Goal: Task Accomplishment & Management: Complete application form

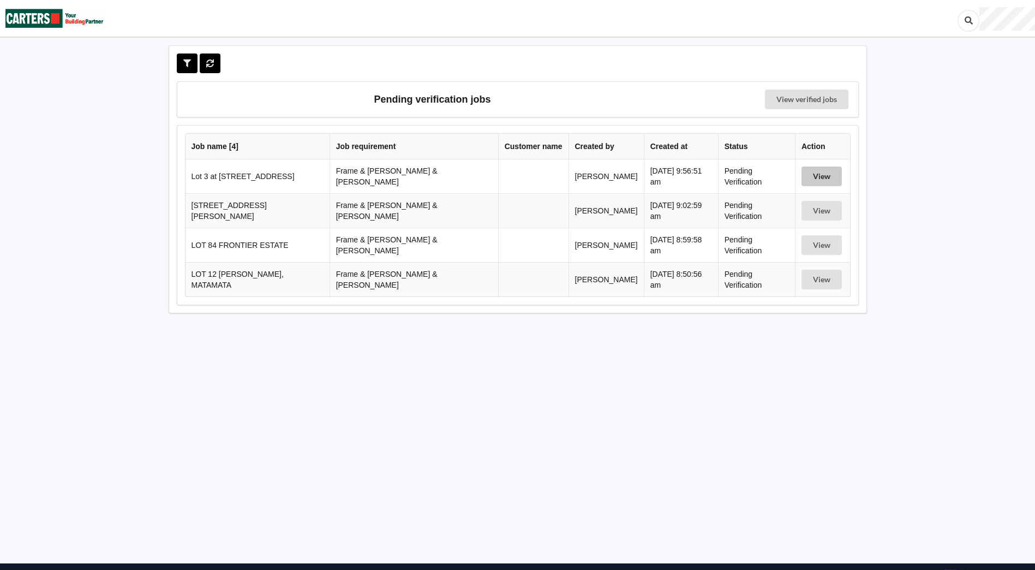
click at [814, 176] on button "View" at bounding box center [822, 176] width 40 height 20
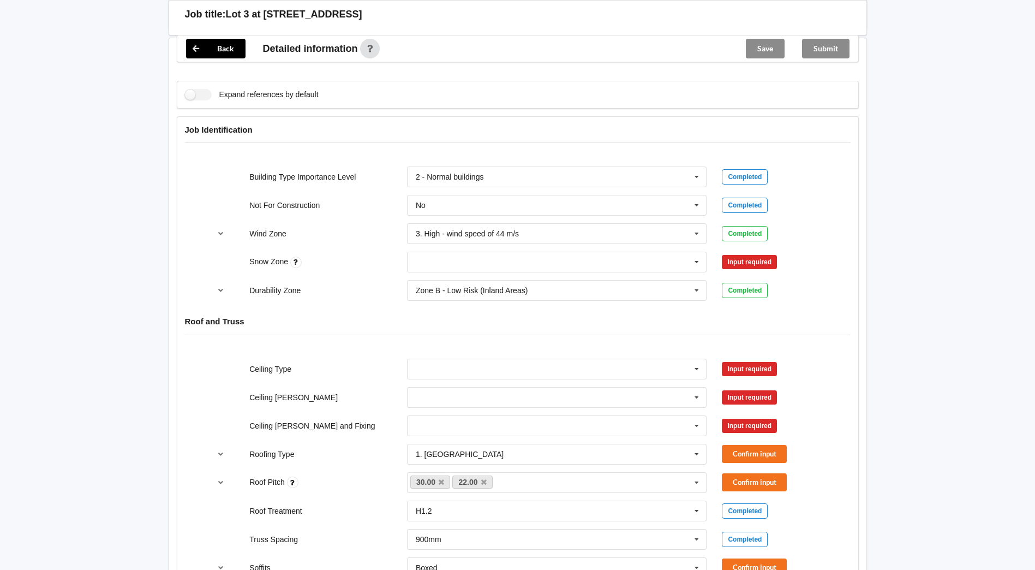
scroll to position [491, 0]
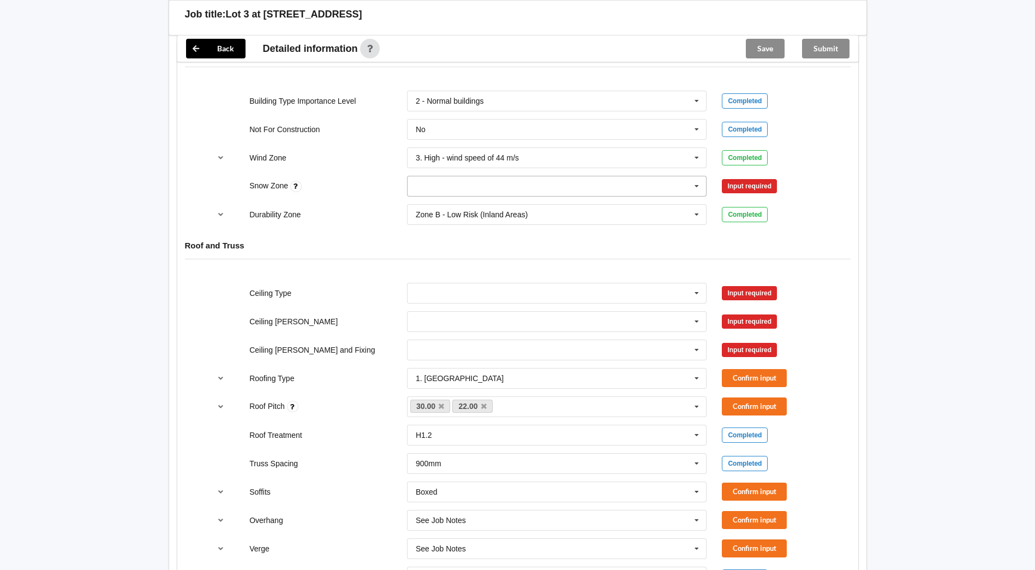
click at [697, 176] on icon at bounding box center [697, 186] width 16 height 20
click at [487, 196] on div "N0" at bounding box center [557, 206] width 299 height 20
click at [791, 177] on div "Confirm input" at bounding box center [773, 186] width 103 height 18
click at [781, 177] on button "Confirm input" at bounding box center [754, 186] width 65 height 18
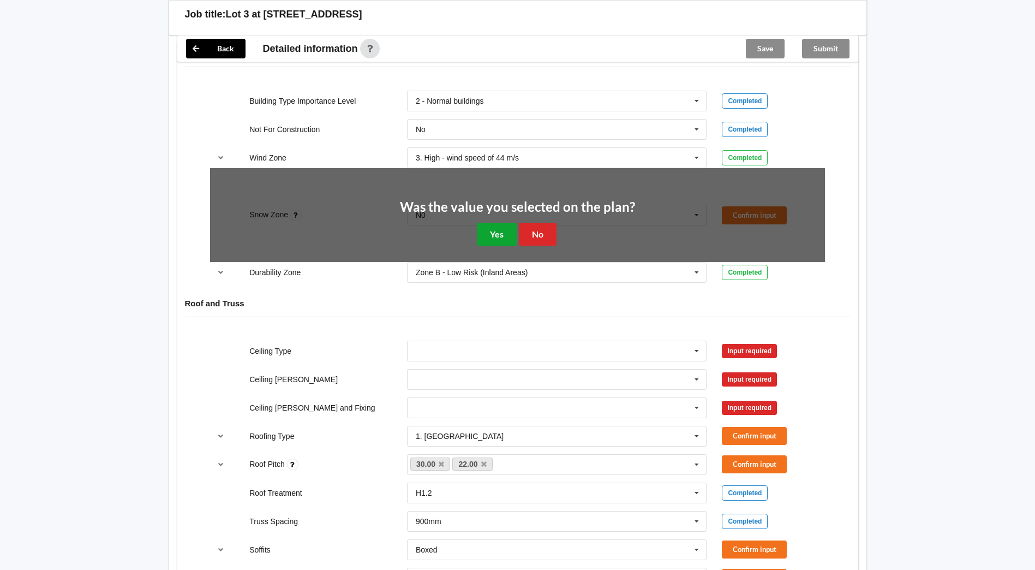
click at [504, 223] on button "Yes" at bounding box center [497, 234] width 40 height 22
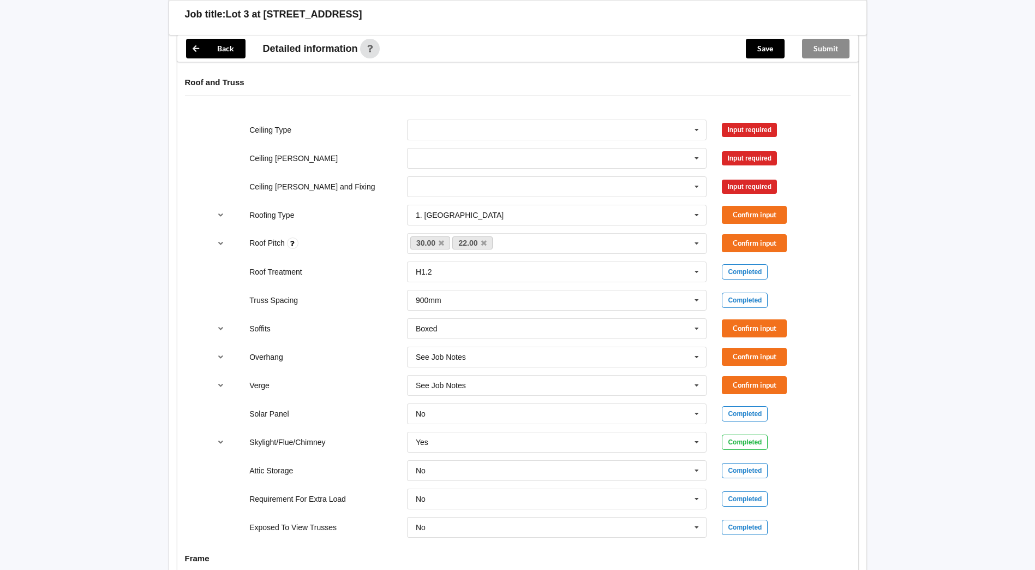
scroll to position [655, 0]
click at [698, 122] on icon at bounding box center [697, 130] width 16 height 20
drag, startPoint x: 432, startPoint y: 198, endPoint x: 456, endPoint y: 167, distance: 38.9
click at [432, 206] on span "13mm Gib" at bounding box center [433, 210] width 35 height 9
click at [496, 150] on input "text" at bounding box center [557, 158] width 299 height 20
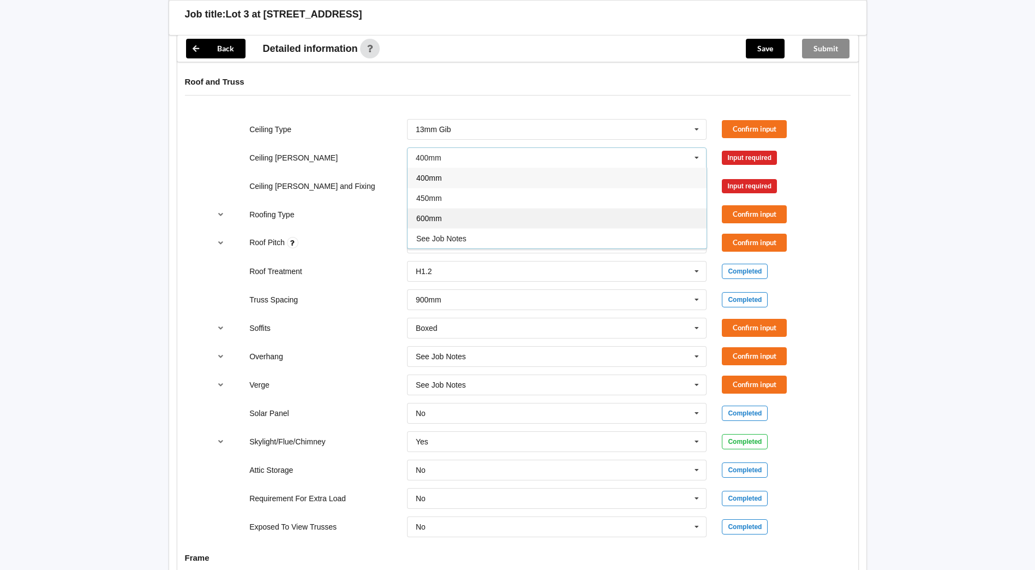
click at [436, 208] on div "600mm" at bounding box center [557, 218] width 299 height 20
click at [439, 176] on input "text" at bounding box center [557, 186] width 299 height 20
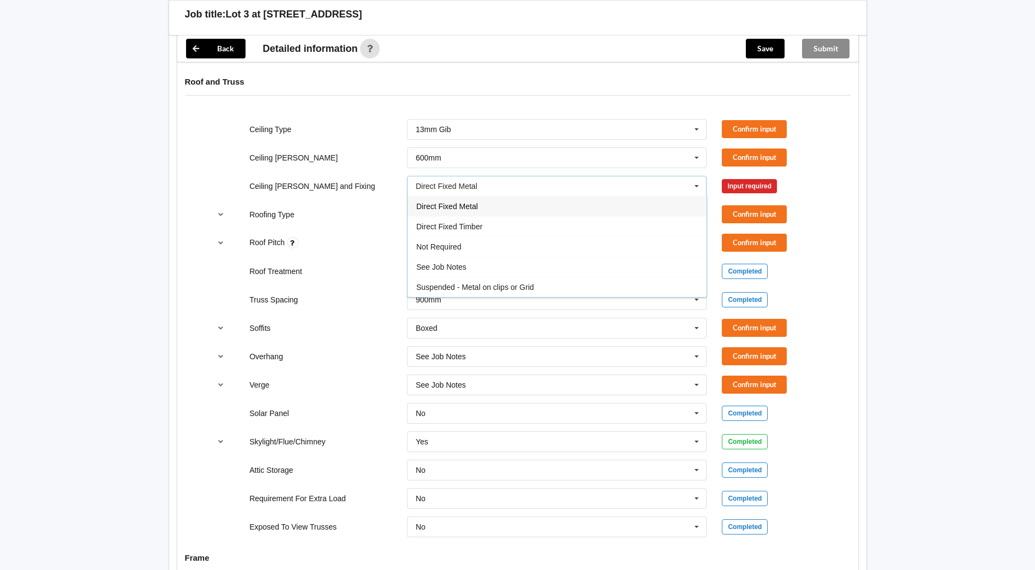
click at [437, 202] on span "Direct Fixed Metal" at bounding box center [447, 206] width 62 height 9
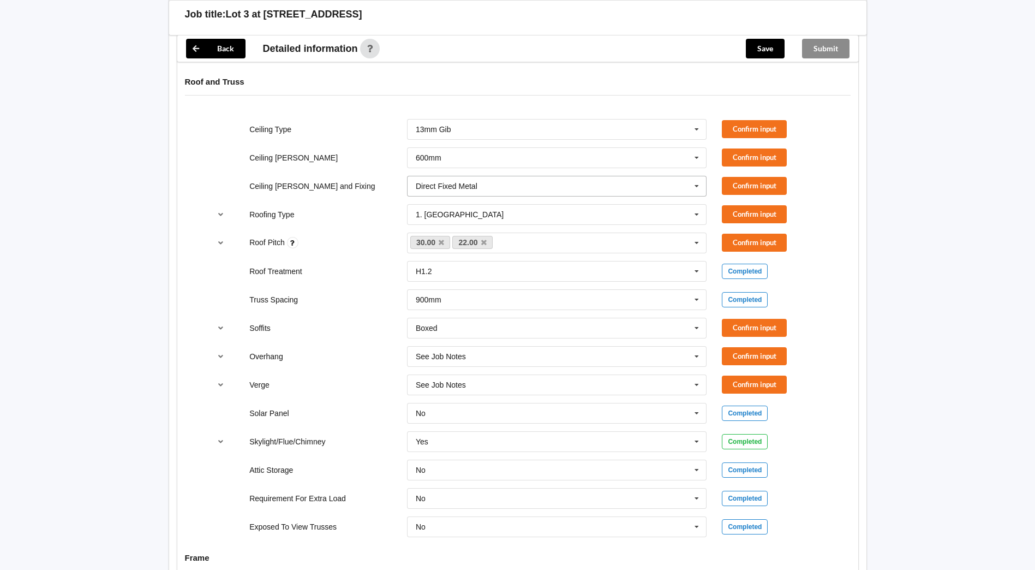
click at [444, 182] on div "Direct Fixed Metal" at bounding box center [447, 186] width 62 height 8
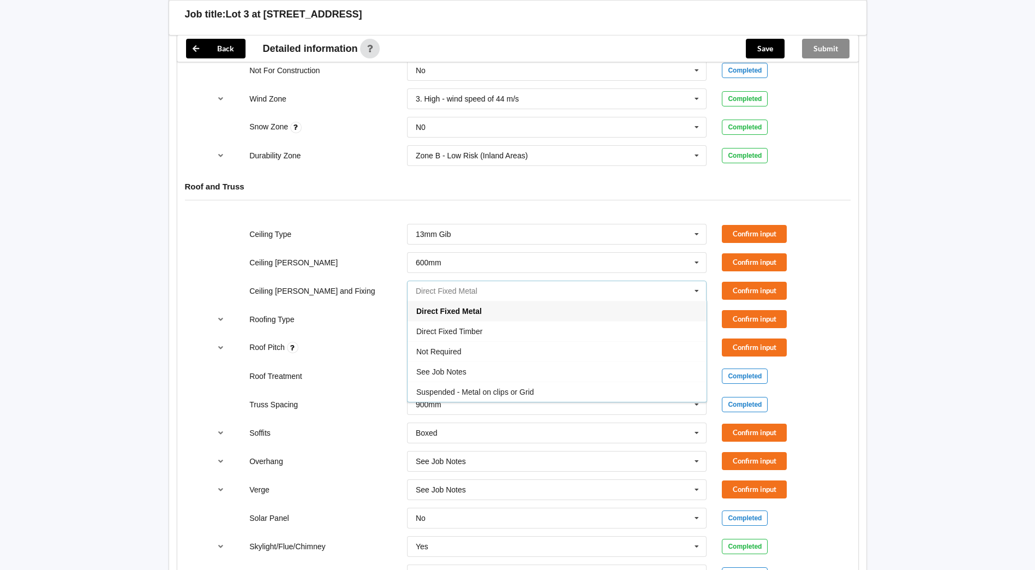
scroll to position [546, 0]
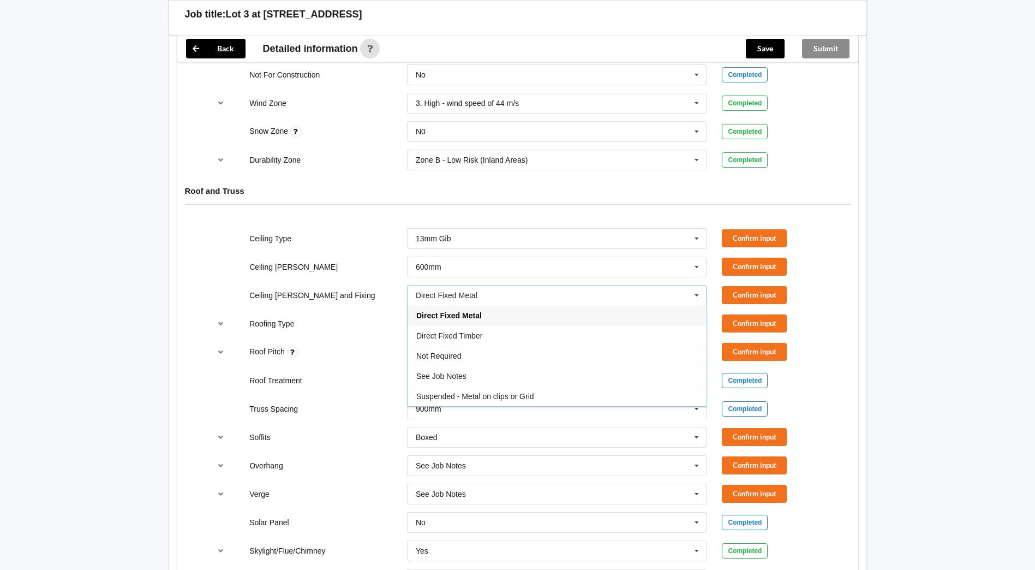
click at [425, 305] on div "Direct Fixed Metal" at bounding box center [557, 315] width 299 height 20
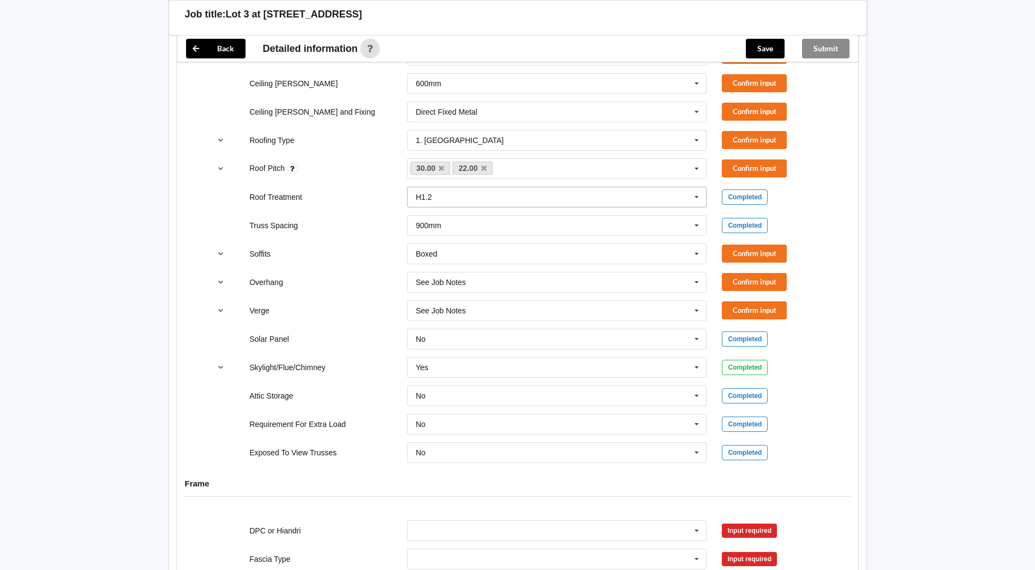
scroll to position [655, 0]
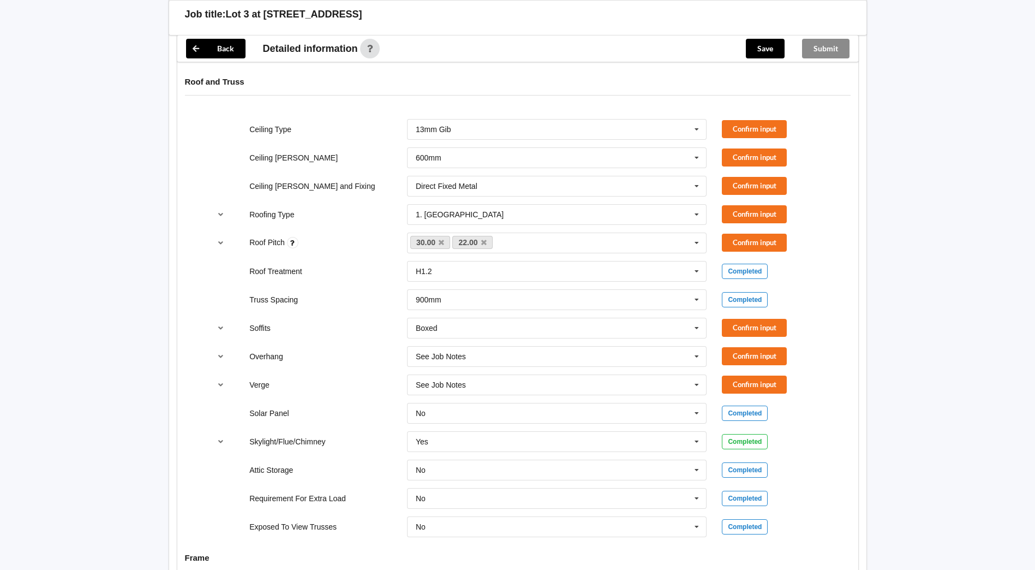
click at [744, 111] on div "Ceiling Type 13mm Gib 10mm Gib 12mm MDF 12mm Ply 13mm Gib None See Job Notes Co…" at bounding box center [517, 129] width 630 height 36
click at [748, 120] on button "Confirm input" at bounding box center [754, 129] width 65 height 18
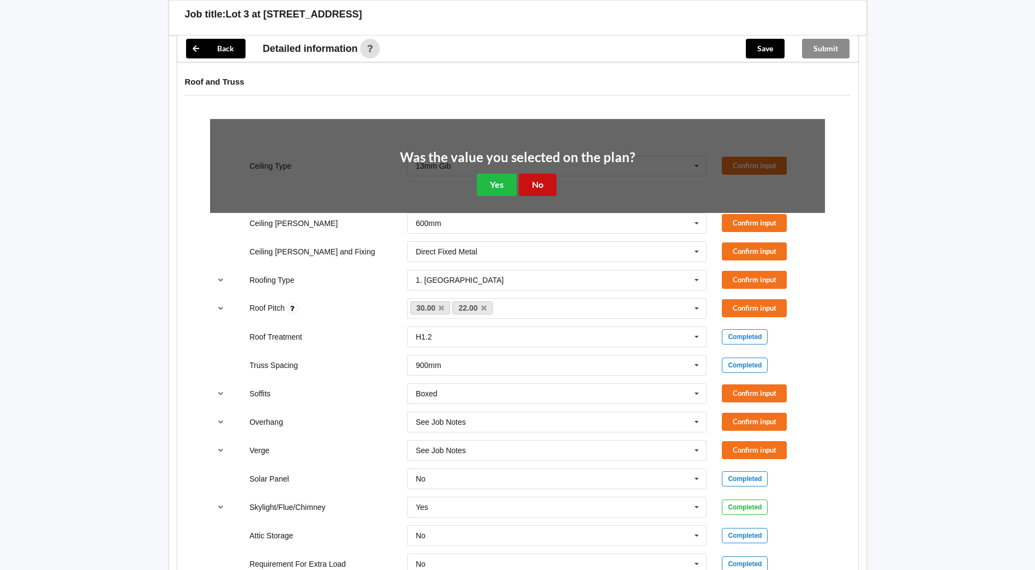
click at [539, 175] on button "No" at bounding box center [538, 185] width 38 height 22
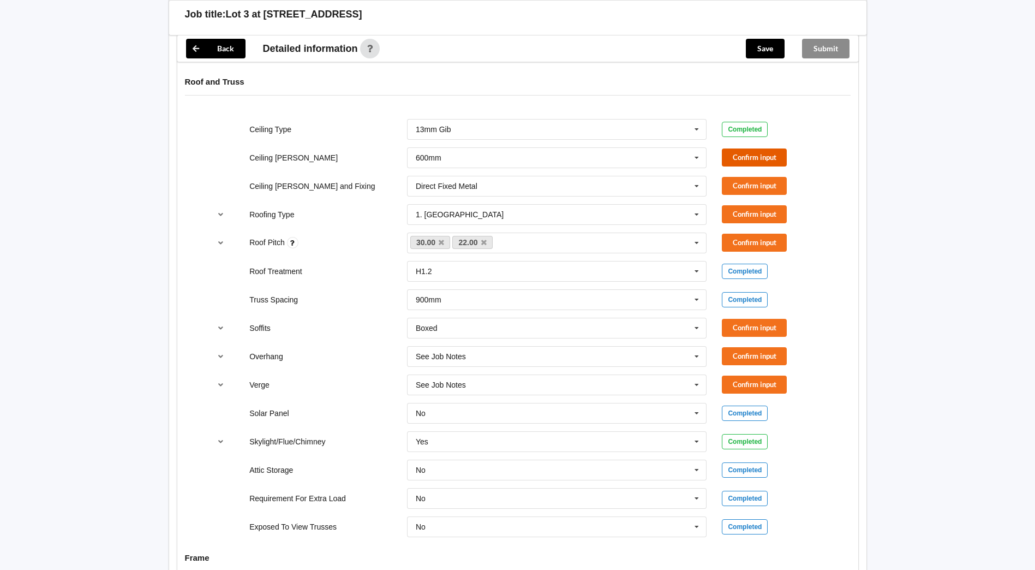
click at [750, 148] on button "Confirm input" at bounding box center [754, 157] width 65 height 18
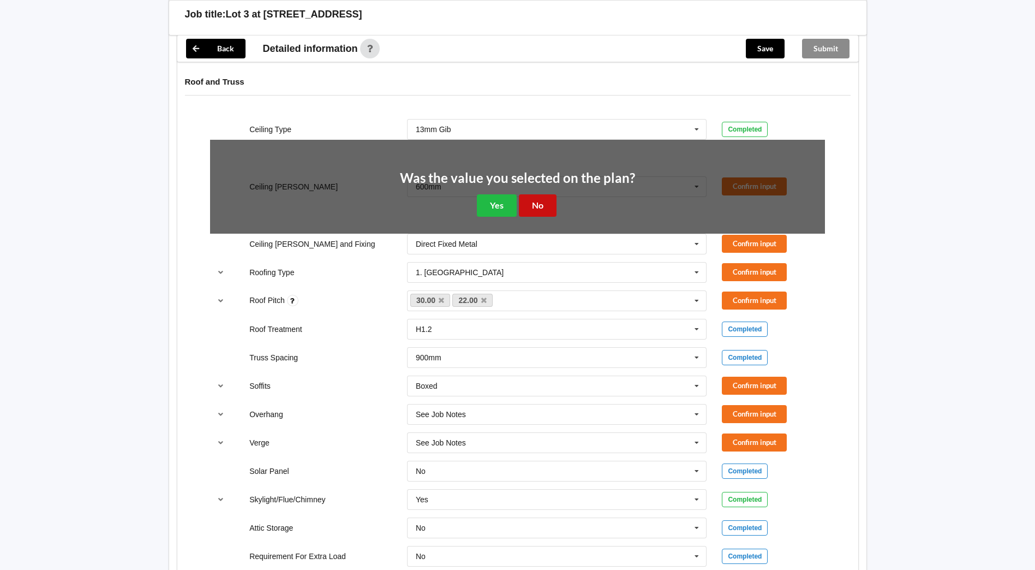
click at [525, 194] on button "No" at bounding box center [538, 205] width 38 height 22
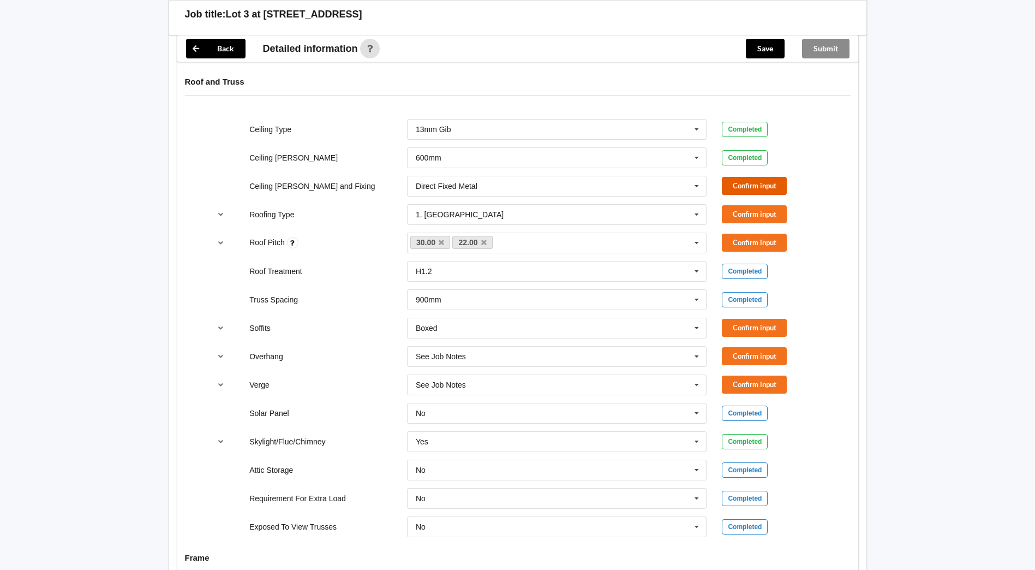
click at [776, 177] on button "Confirm input" at bounding box center [754, 186] width 65 height 18
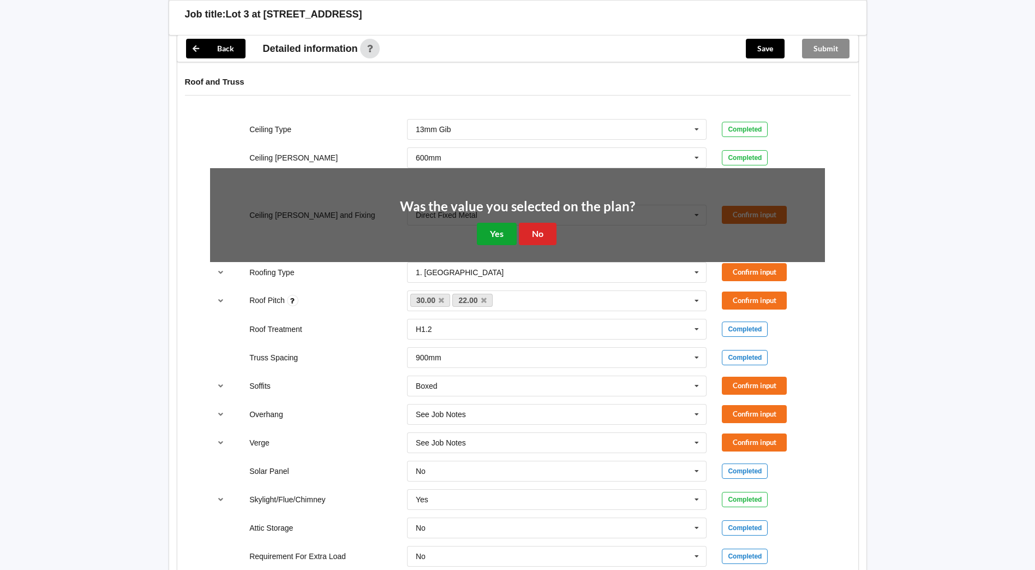
click at [506, 223] on button "Yes" at bounding box center [497, 234] width 40 height 22
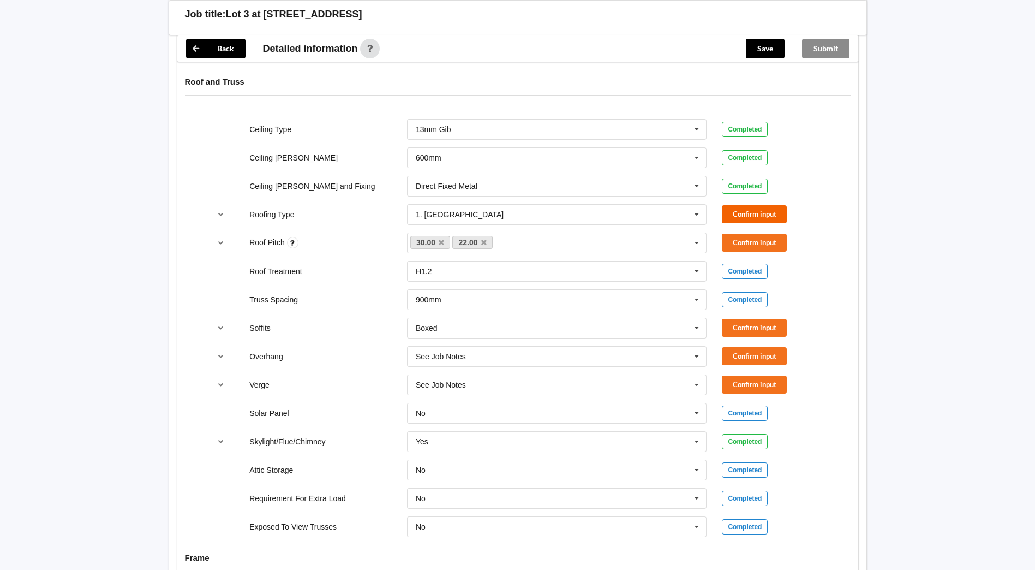
drag, startPoint x: 791, startPoint y: 208, endPoint x: 726, endPoint y: 206, distance: 65.0
click at [791, 208] on div "Confirm input" at bounding box center [773, 214] width 103 height 18
click at [773, 205] on button "Confirm input" at bounding box center [754, 214] width 65 height 18
click at [784, 234] on button "Confirm input" at bounding box center [754, 243] width 65 height 18
click at [486, 239] on icon at bounding box center [483, 242] width 5 height 7
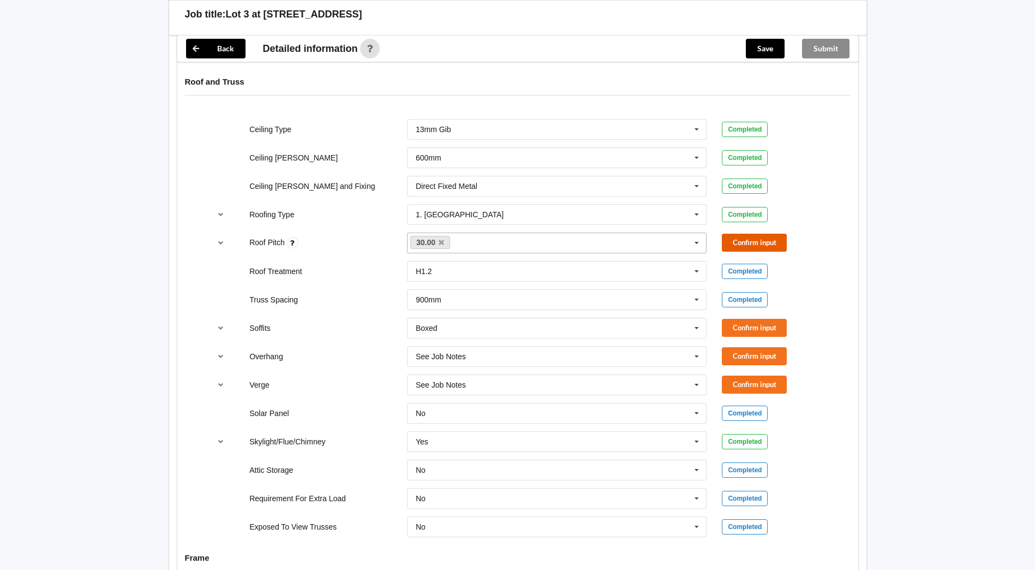
click at [779, 234] on button "Confirm input" at bounding box center [754, 243] width 65 height 18
click at [757, 319] on button "Confirm input" at bounding box center [754, 328] width 65 height 18
click at [762, 347] on button "Confirm input" at bounding box center [754, 356] width 65 height 18
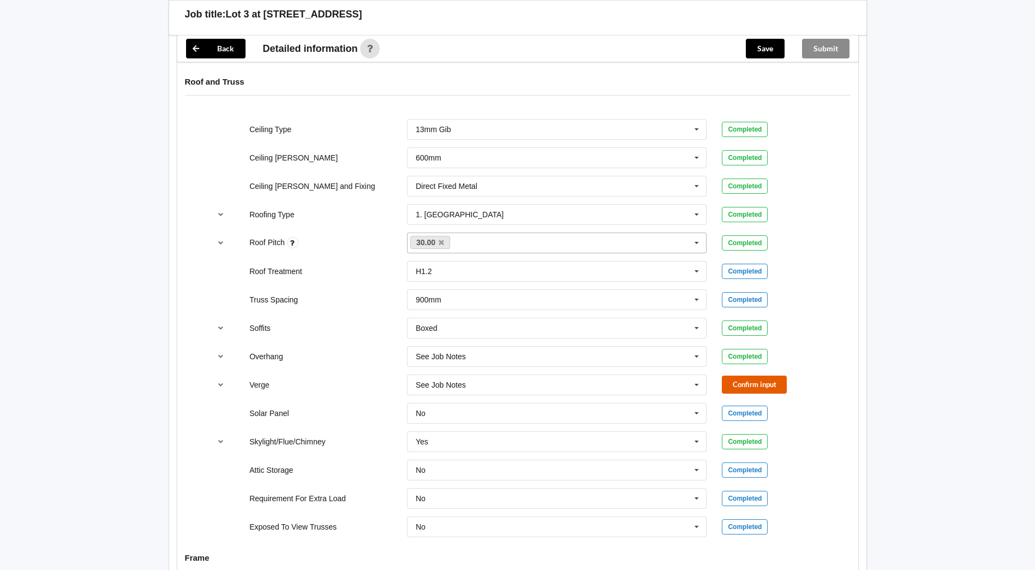
click at [746, 375] on button "Confirm input" at bounding box center [754, 384] width 65 height 18
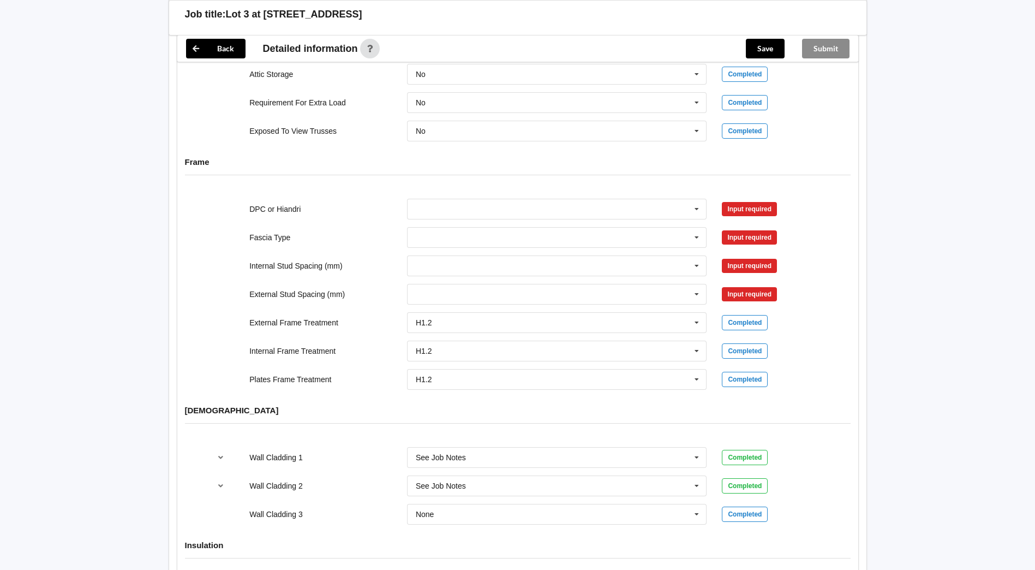
scroll to position [1091, 0]
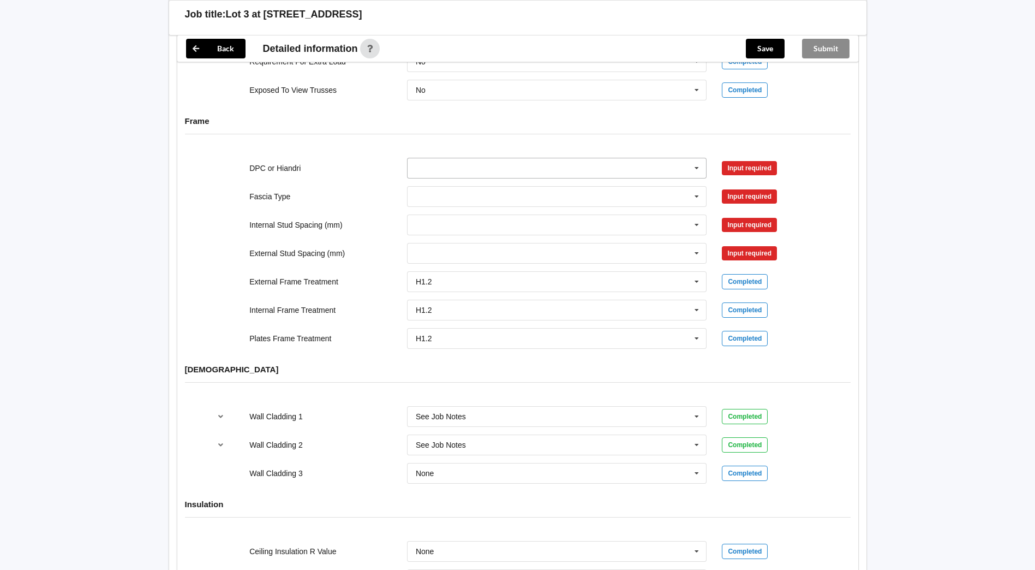
click at [696, 158] on icon at bounding box center [697, 168] width 16 height 20
click at [596, 178] on div "DPC Fitted" at bounding box center [557, 188] width 299 height 20
click at [701, 187] on icon at bounding box center [697, 197] width 16 height 20
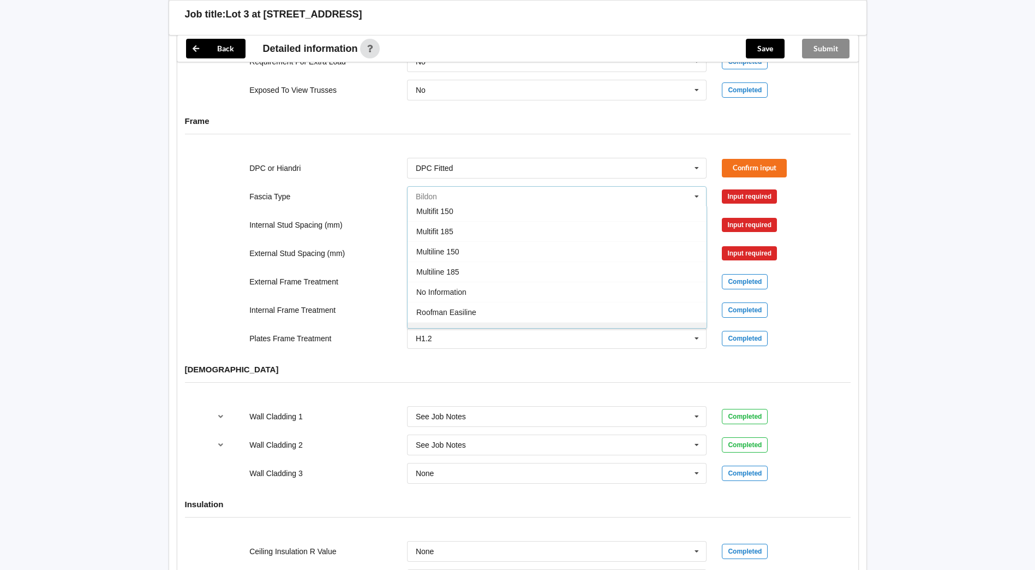
scroll to position [308, 0]
click at [439, 308] on span "See Job Notes" at bounding box center [441, 312] width 50 height 9
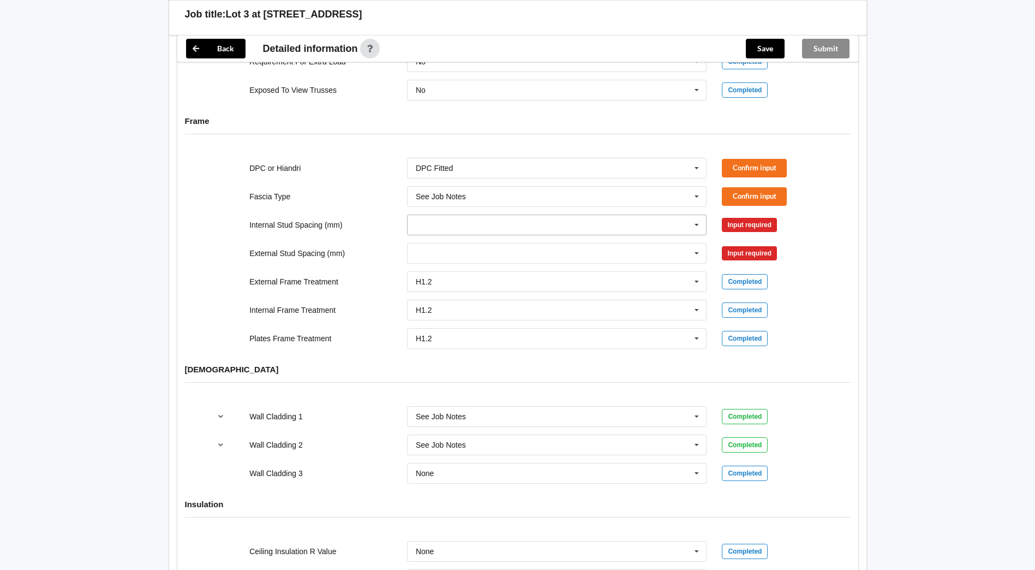
click at [696, 217] on icon at bounding box center [697, 225] width 16 height 20
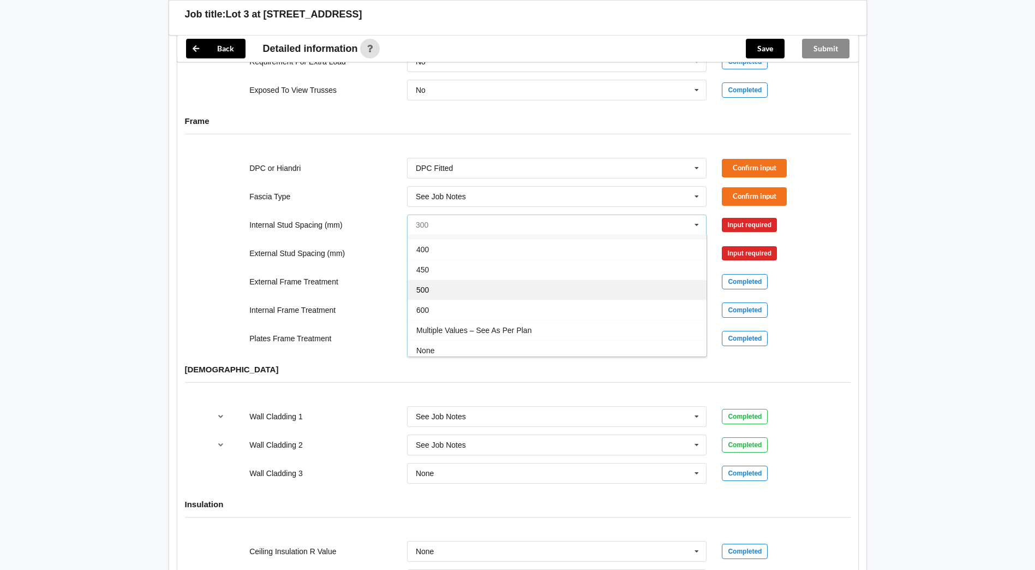
scroll to position [40, 0]
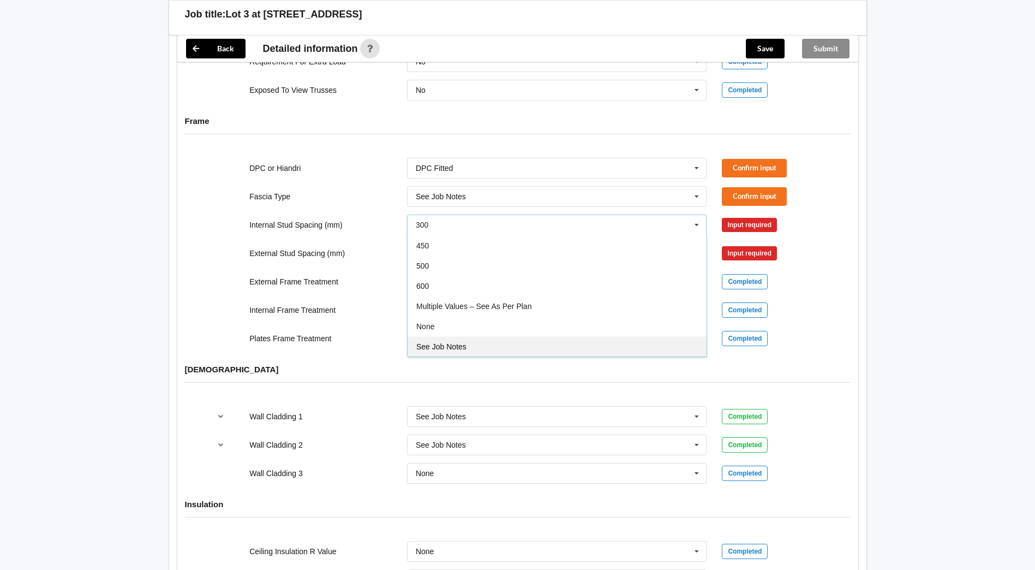
click at [456, 342] on span "See Job Notes" at bounding box center [441, 346] width 50 height 9
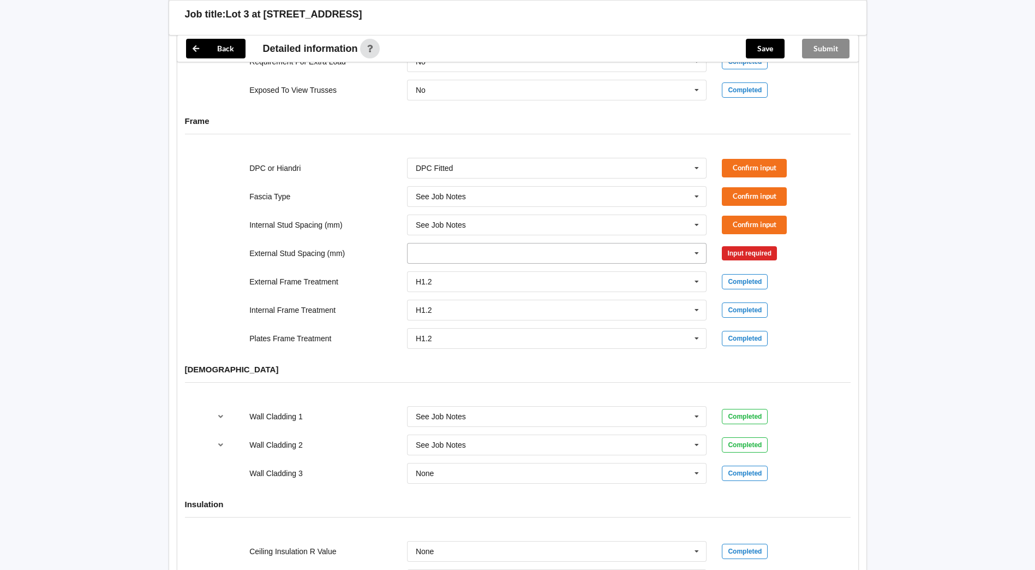
click at [518, 243] on input "text" at bounding box center [557, 253] width 299 height 20
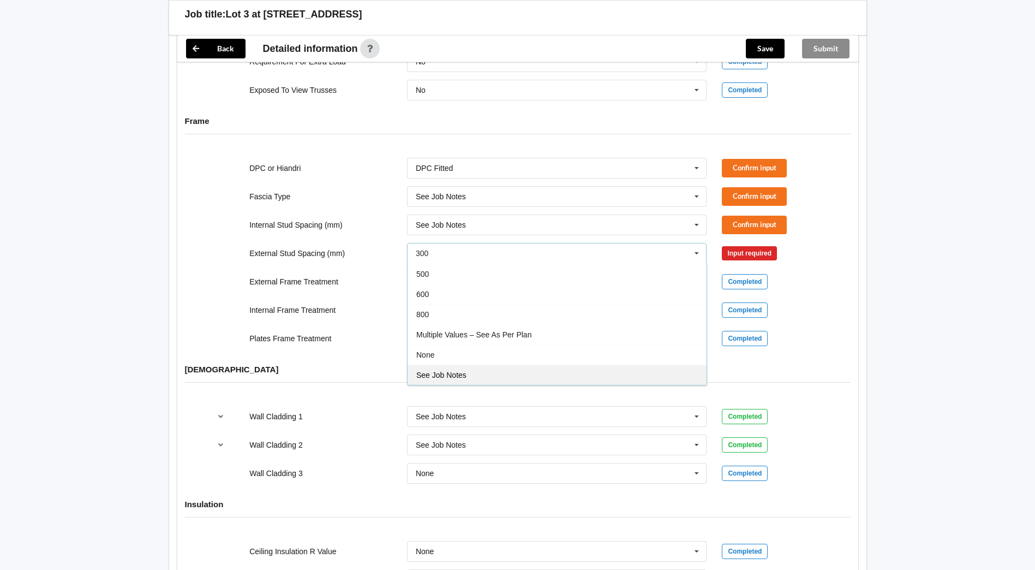
click at [435, 365] on div "See Job Notes" at bounding box center [557, 375] width 299 height 20
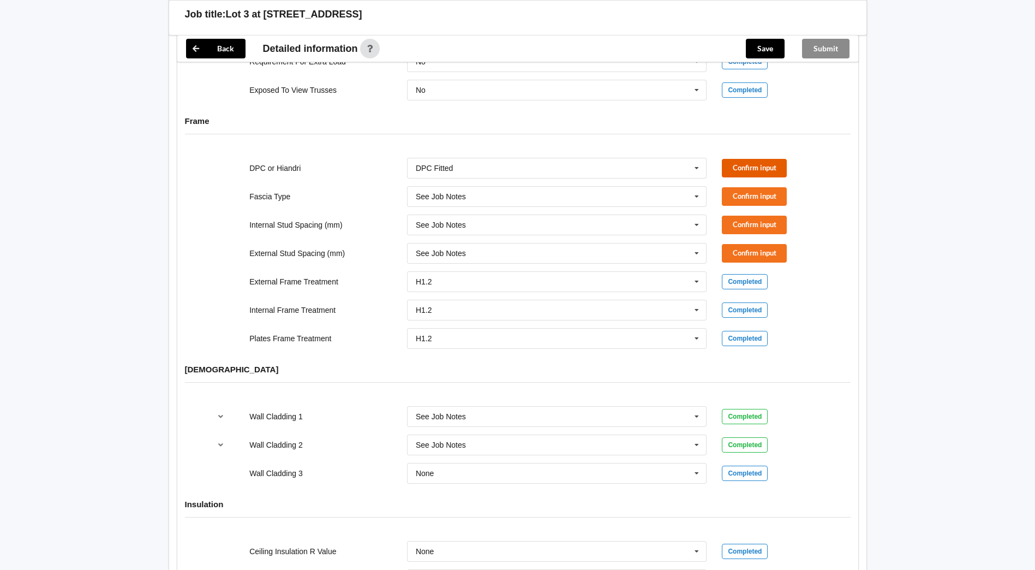
click at [779, 162] on button "Confirm input" at bounding box center [754, 168] width 65 height 18
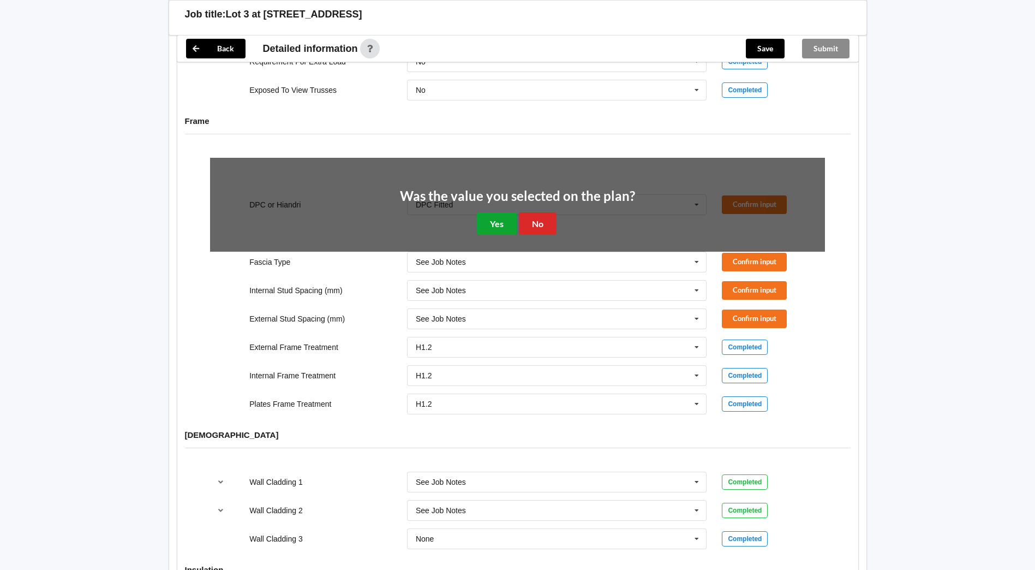
click at [493, 212] on button "Yes" at bounding box center [497, 223] width 40 height 22
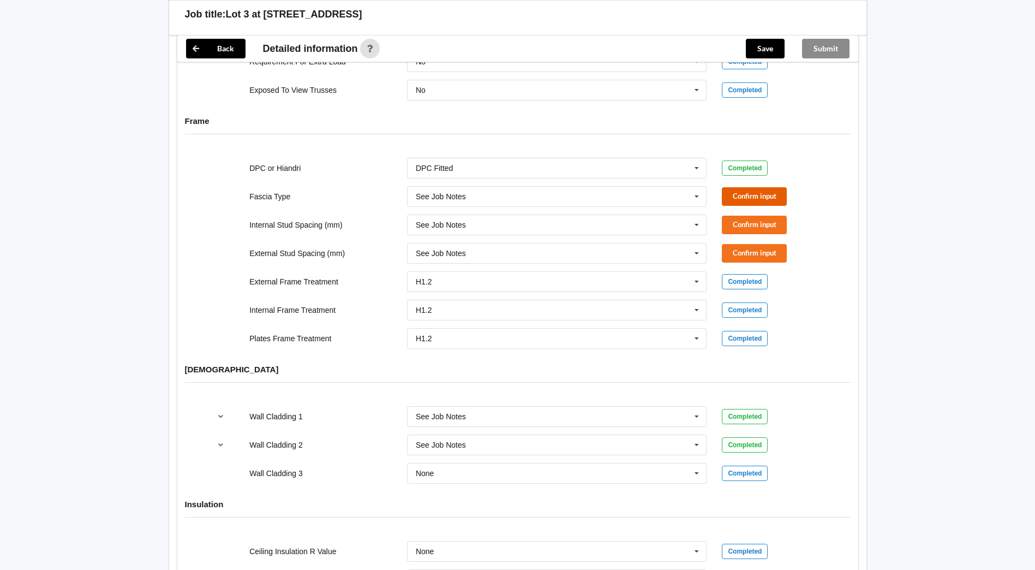
click at [756, 187] on button "Confirm input" at bounding box center [754, 196] width 65 height 18
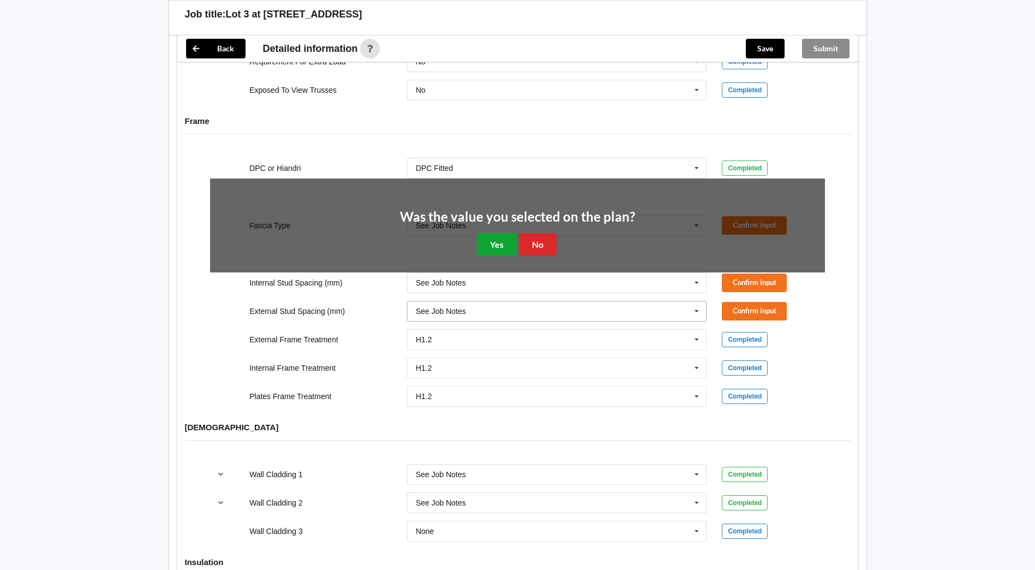
click at [491, 238] on button "Yes" at bounding box center [497, 244] width 40 height 22
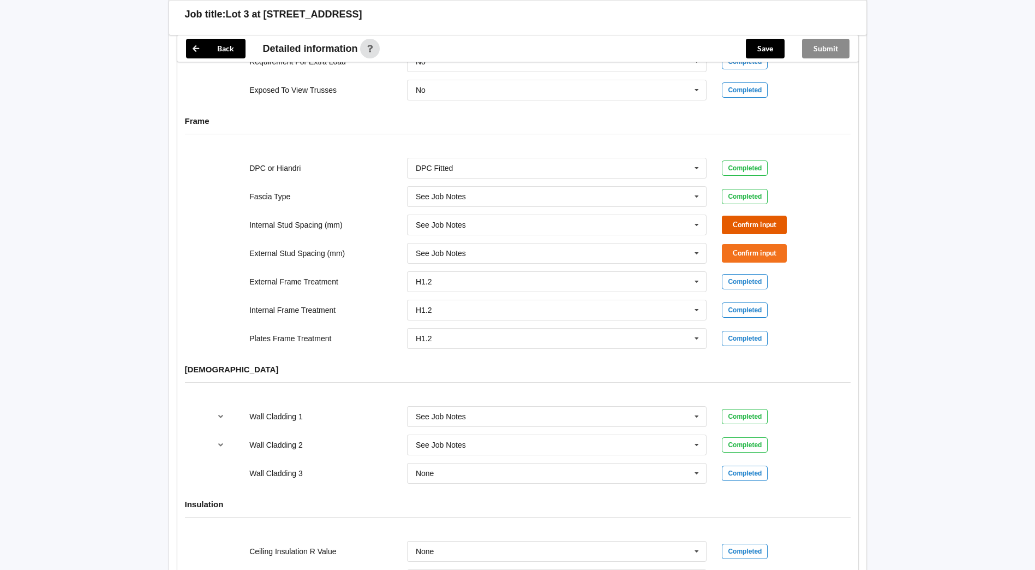
click at [739, 216] on button "Confirm input" at bounding box center [754, 225] width 65 height 18
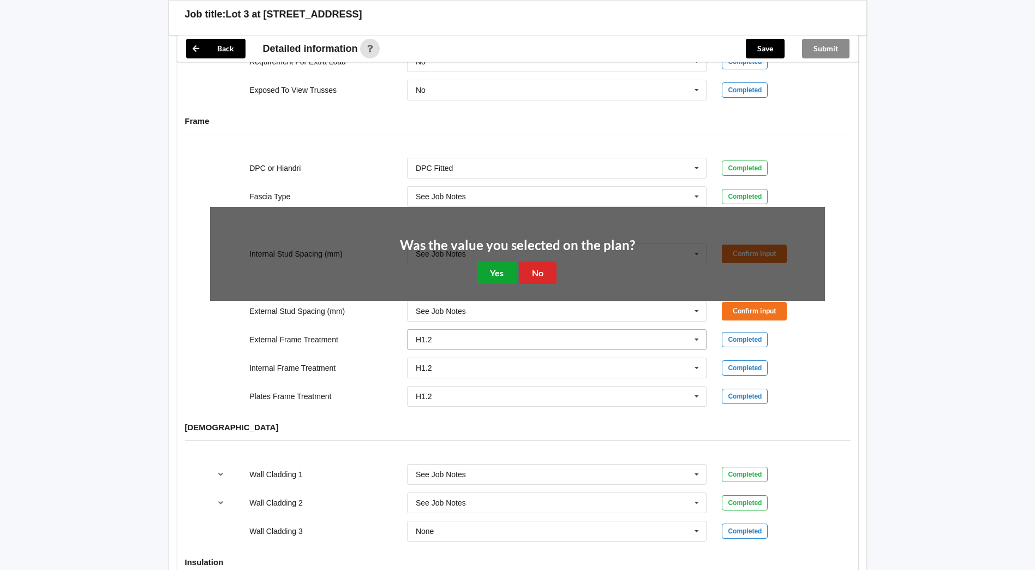
drag, startPoint x: 500, startPoint y: 262, endPoint x: 565, endPoint y: 263, distance: 65.0
click at [500, 262] on button "Yes" at bounding box center [497, 272] width 40 height 22
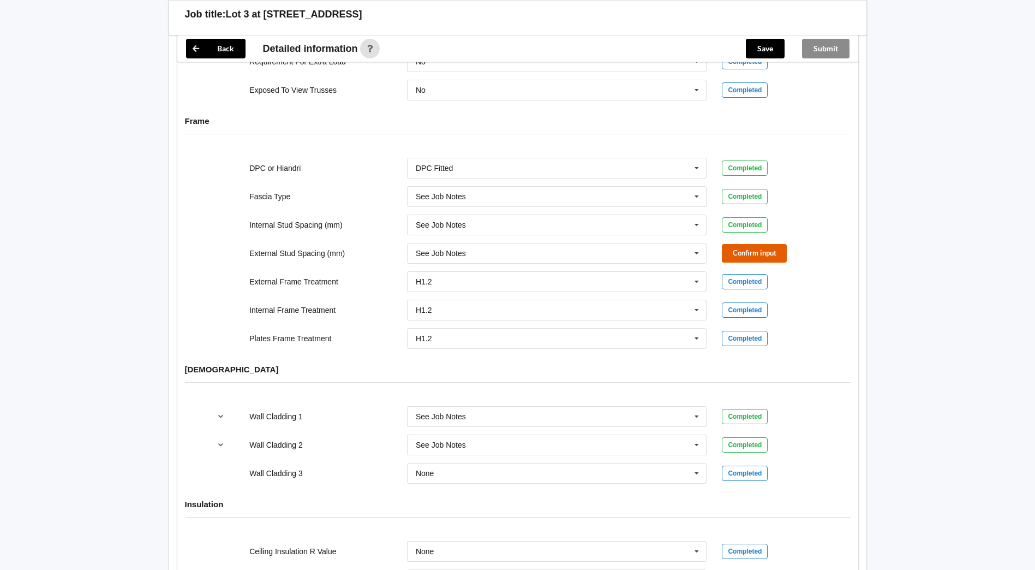
click at [751, 244] on button "Confirm input" at bounding box center [754, 253] width 65 height 18
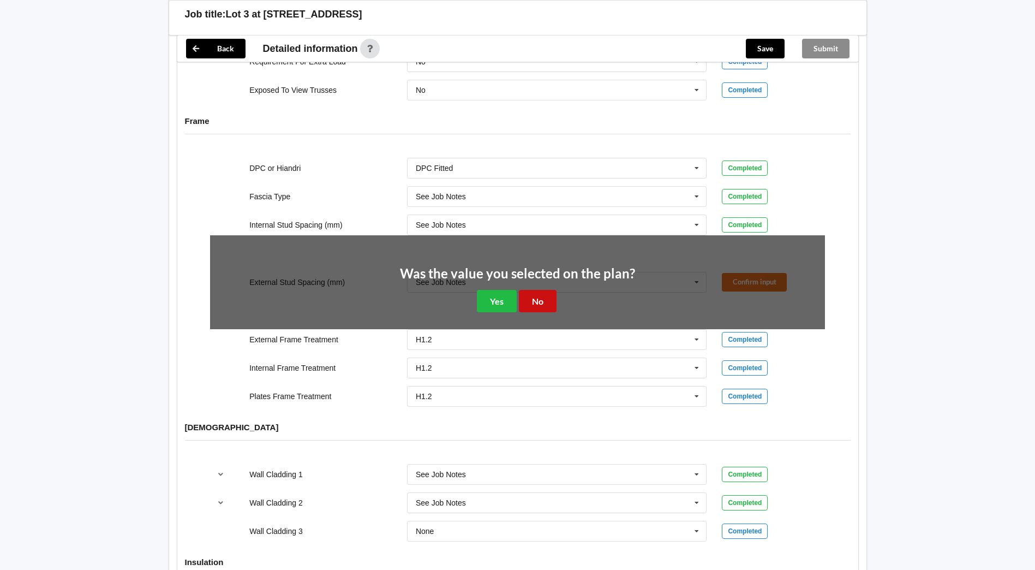
click at [535, 293] on button "No" at bounding box center [538, 301] width 38 height 22
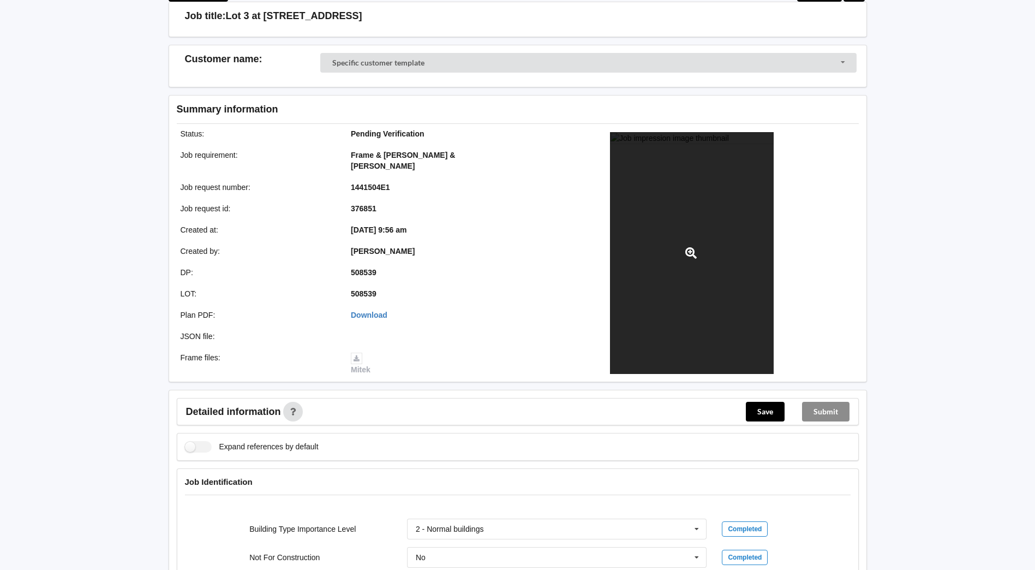
scroll to position [0, 0]
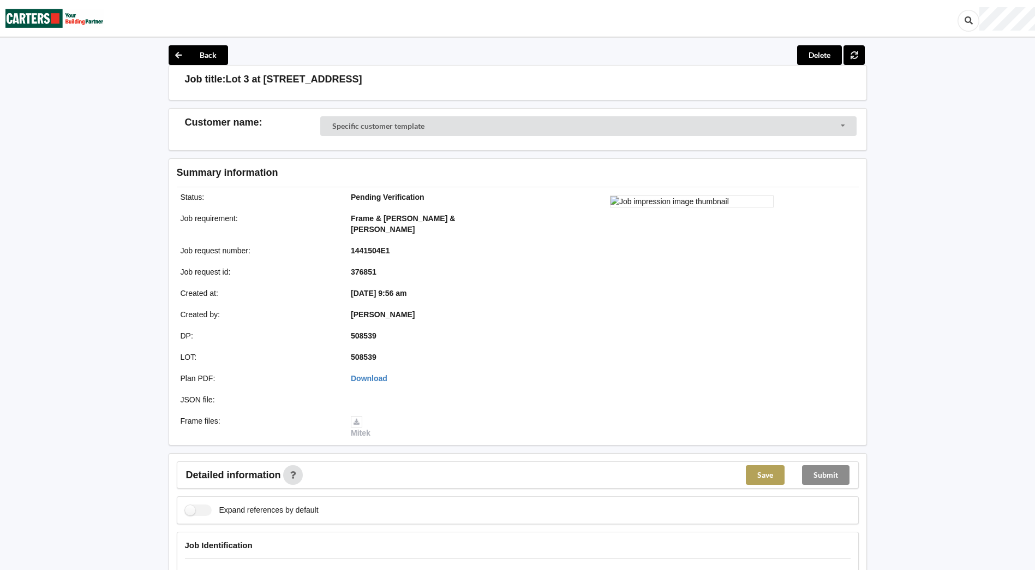
click at [763, 466] on button "Save" at bounding box center [765, 475] width 39 height 20
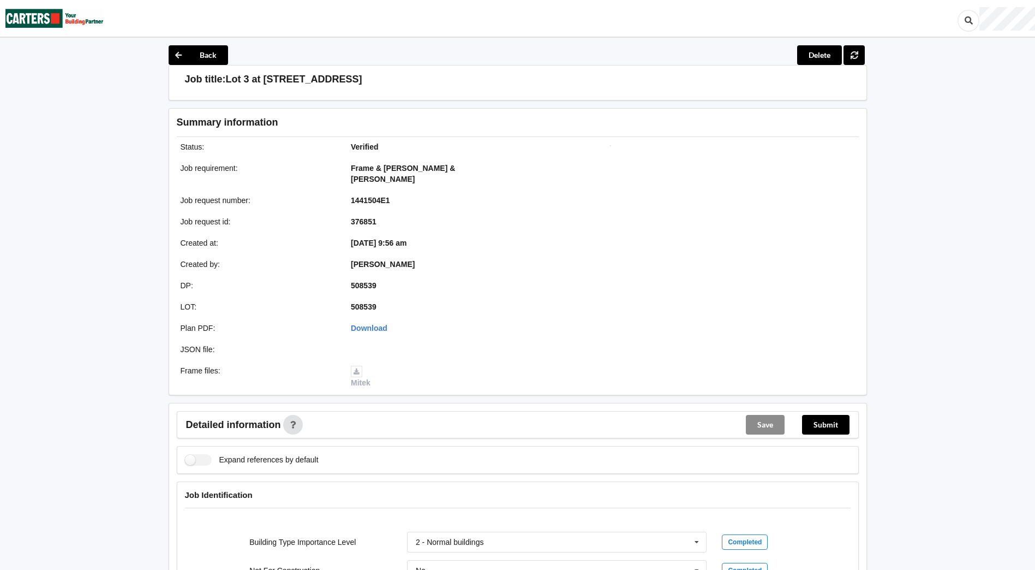
click at [831, 450] on div "Expand references by default" at bounding box center [518, 460] width 682 height 28
click at [826, 415] on button "Submit" at bounding box center [825, 425] width 47 height 20
